Goal: Transaction & Acquisition: Book appointment/travel/reservation

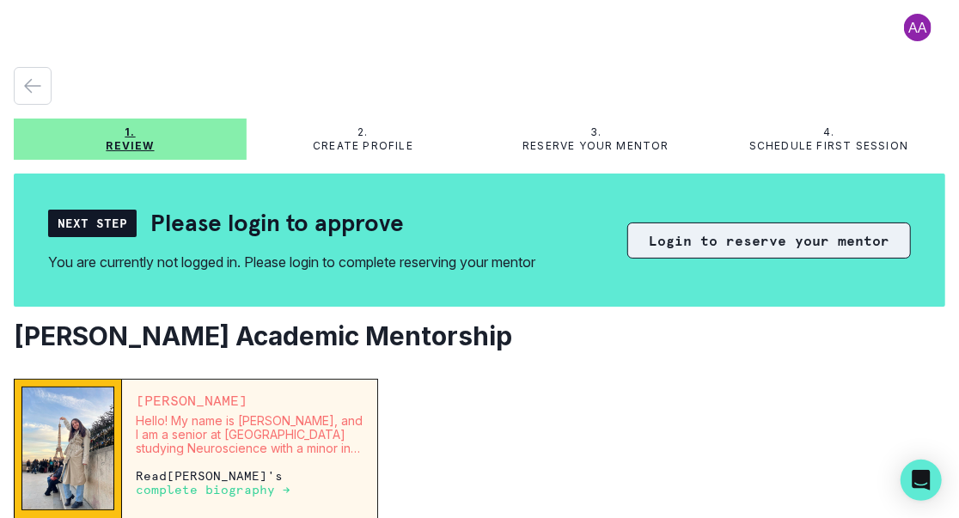
click at [707, 243] on button "Login to reserve your mentor" at bounding box center [770, 241] width 284 height 36
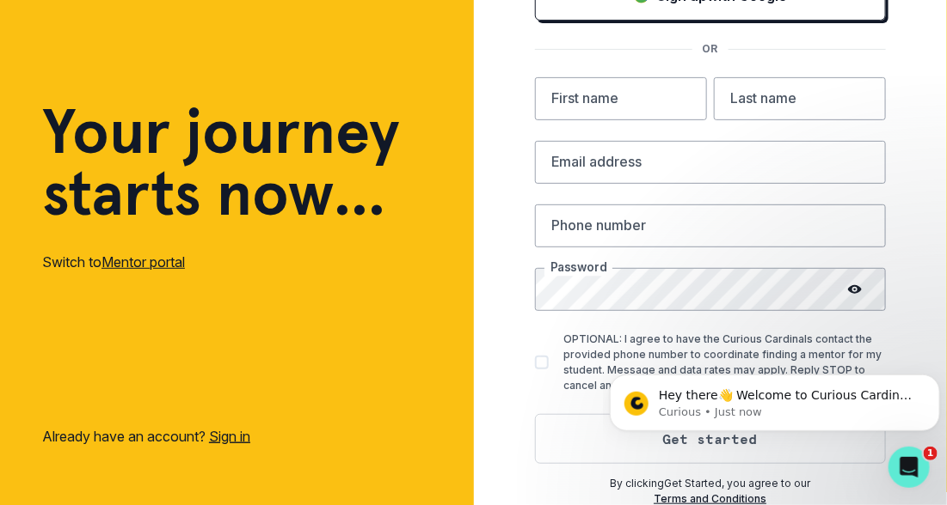
click at [244, 433] on link "Sign in" at bounding box center [229, 436] width 41 height 17
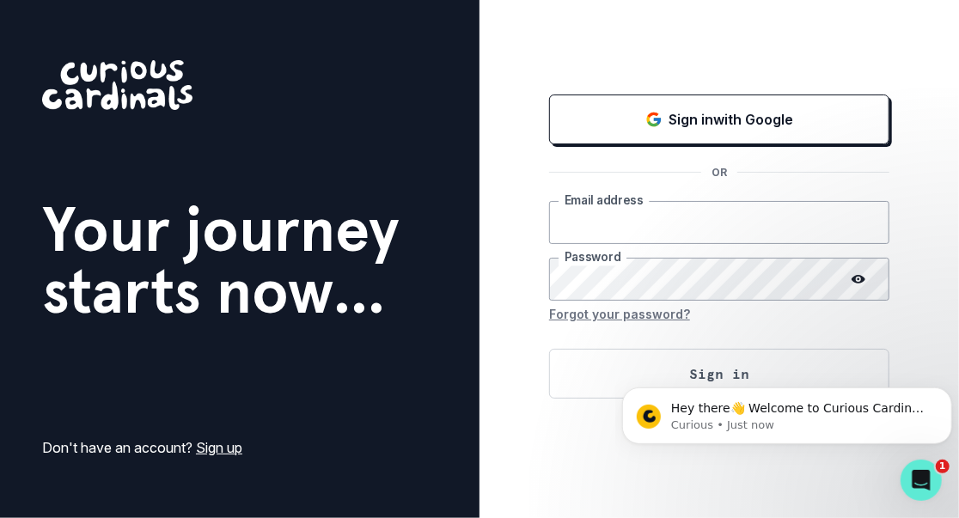
click at [597, 222] on input "email" at bounding box center [719, 222] width 340 height 43
type input "[PERSON_NAME][EMAIL_ADDRESS][PERSON_NAME][DOMAIN_NAME]"
click at [708, 382] on body "Hey there👋 Welcome to Curious Cardinals 🙌 Take a look around! If you have any q…" at bounding box center [787, 411] width 330 height 107
click at [684, 373] on body "Hey there👋 Welcome to Curious Cardinals 🙌 Take a look around! If you have any q…" at bounding box center [787, 411] width 330 height 107
click at [940, 391] on button "Dismiss notification" at bounding box center [946, 392] width 22 height 22
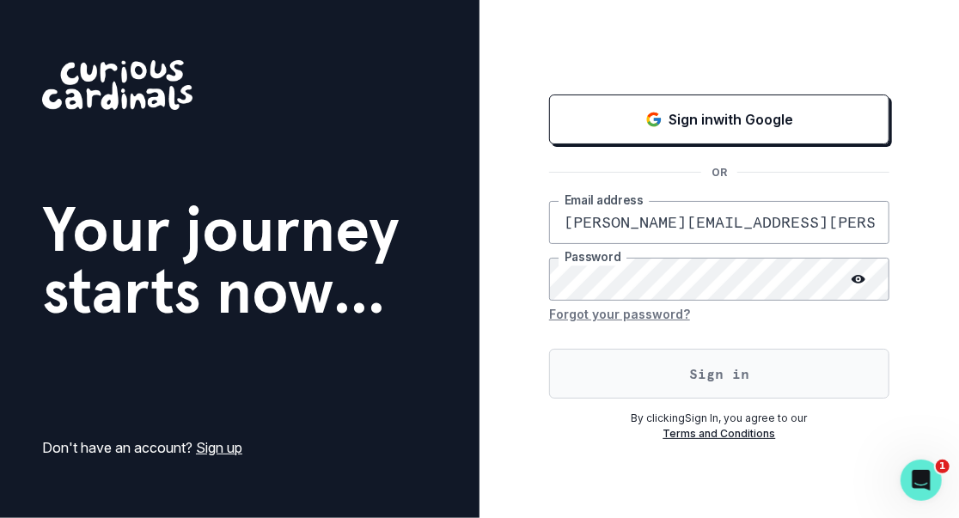
click at [730, 366] on button "Sign in" at bounding box center [719, 374] width 340 height 50
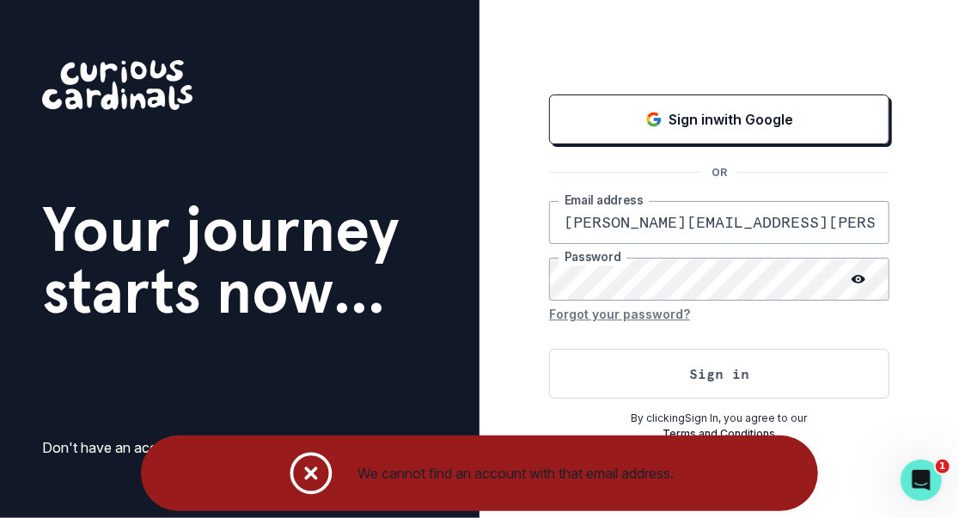
click at [627, 315] on button "Forgot your password?" at bounding box center [619, 315] width 141 height 28
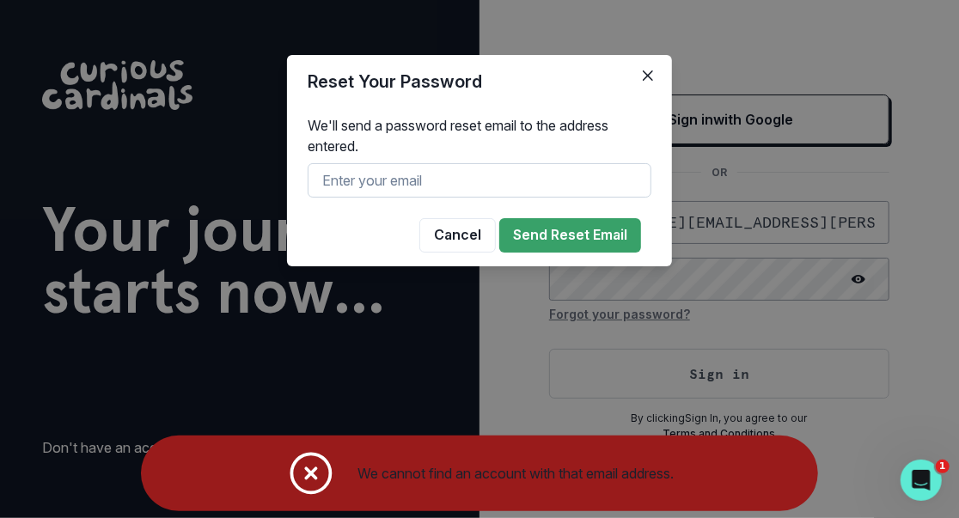
click at [377, 185] on input "text" at bounding box center [480, 180] width 344 height 34
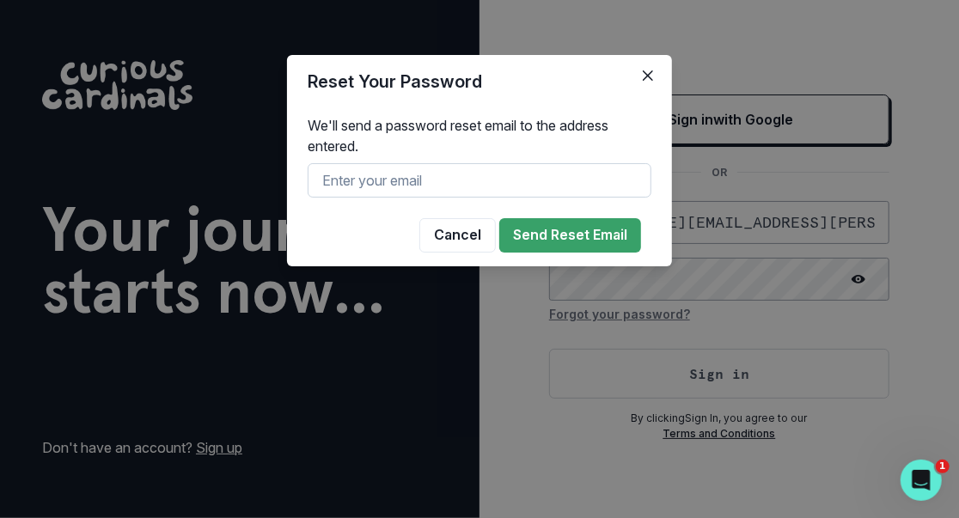
type input "[PERSON_NAME][EMAIL_ADDRESS][PERSON_NAME][DOMAIN_NAME]"
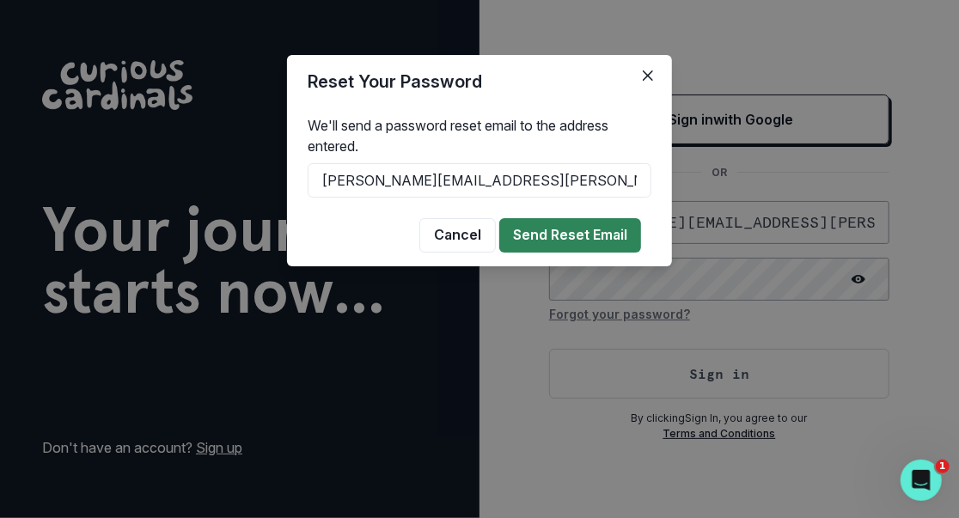
click at [602, 233] on button "Send Reset Email" at bounding box center [570, 235] width 142 height 34
